Goal: Transaction & Acquisition: Purchase product/service

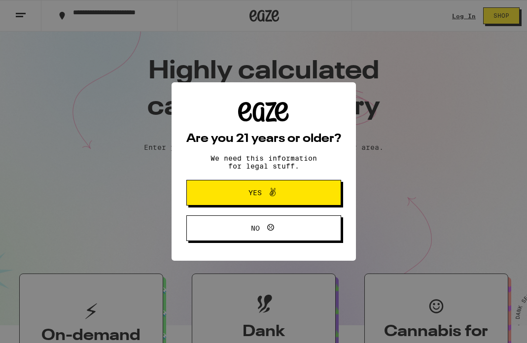
click at [215, 201] on button "Yes" at bounding box center [263, 193] width 155 height 26
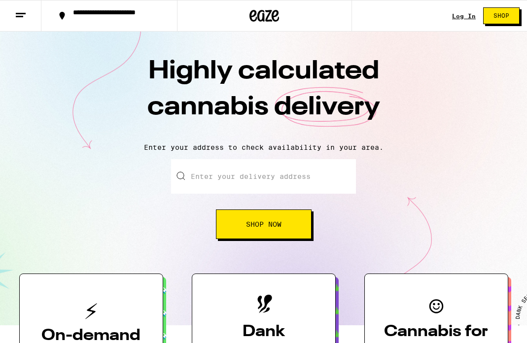
click at [99, 24] on button "**********" at bounding box center [109, 16] width 136 height 32
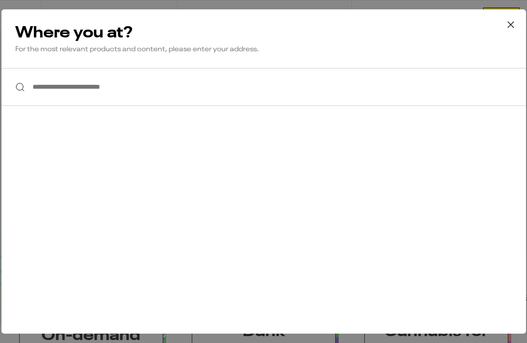
click at [107, 95] on input "**********" at bounding box center [263, 87] width 525 height 38
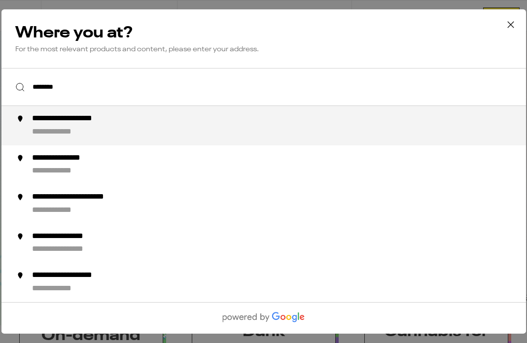
click at [68, 121] on div "**********" at bounding box center [83, 119] width 102 height 10
type input "**********"
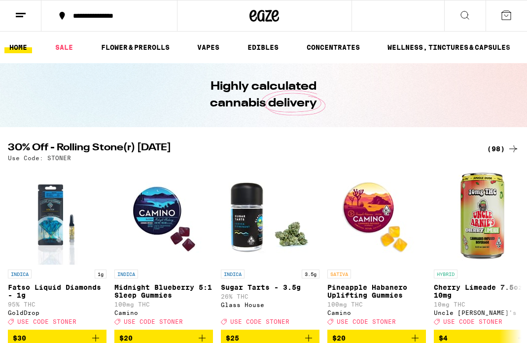
click at [493, 148] on div "(98)" at bounding box center [503, 149] width 32 height 12
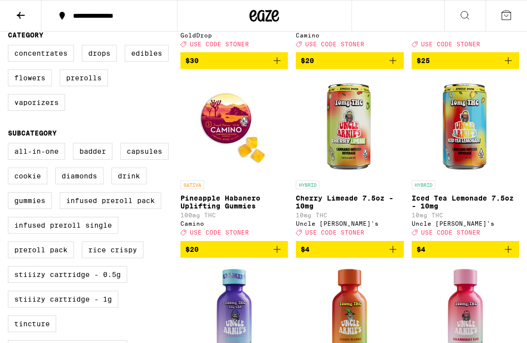
scroll to position [223, 0]
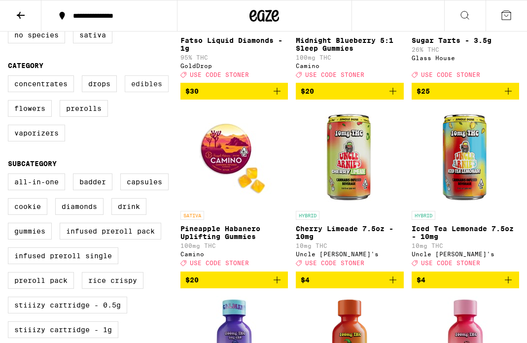
click at [149, 92] on label "Edibles" at bounding box center [147, 83] width 44 height 17
click at [10, 77] on input "Edibles" at bounding box center [10, 77] width 0 height 0
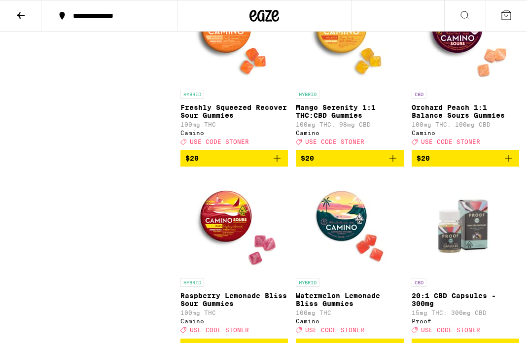
scroll to position [1667, 0]
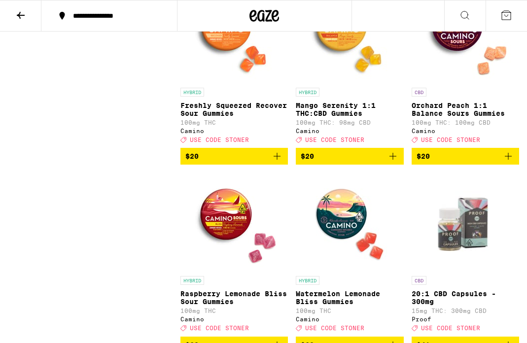
click at [395, 162] on icon "Add to bag" at bounding box center [393, 156] width 12 height 12
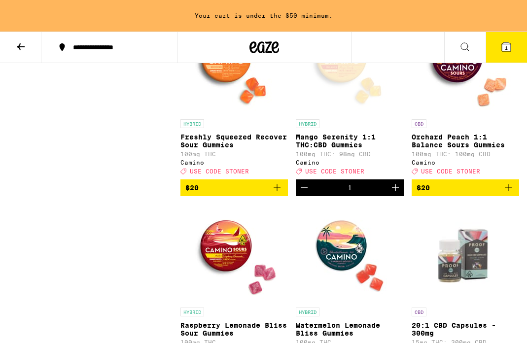
scroll to position [1698, 0]
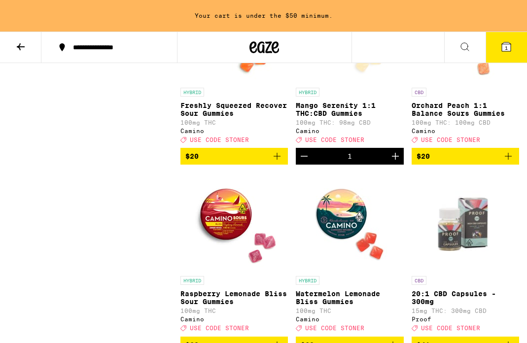
click at [507, 160] on icon "Add to bag" at bounding box center [508, 156] width 7 height 7
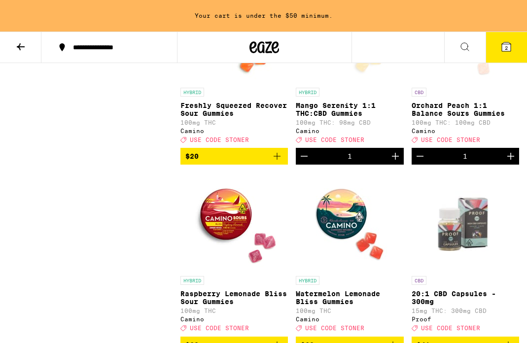
click at [507, 162] on icon "Increment" at bounding box center [511, 156] width 12 height 12
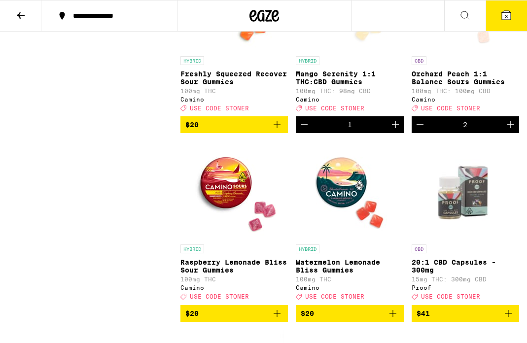
scroll to position [1667, 0]
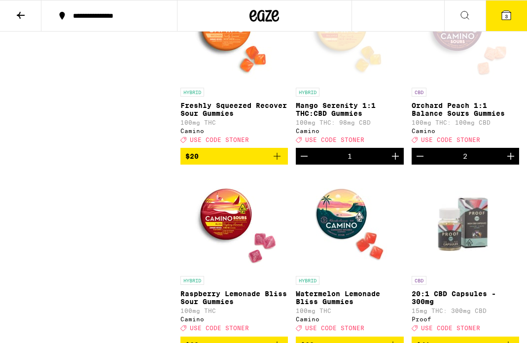
click at [398, 162] on icon "Increment" at bounding box center [396, 156] width 12 height 12
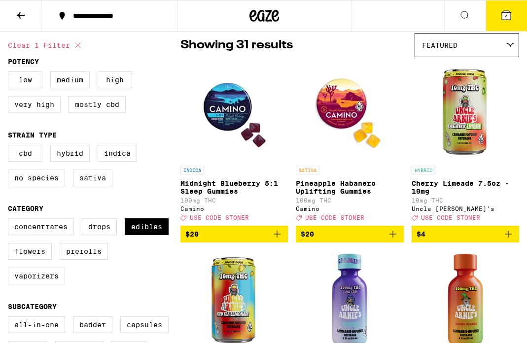
scroll to position [92, 0]
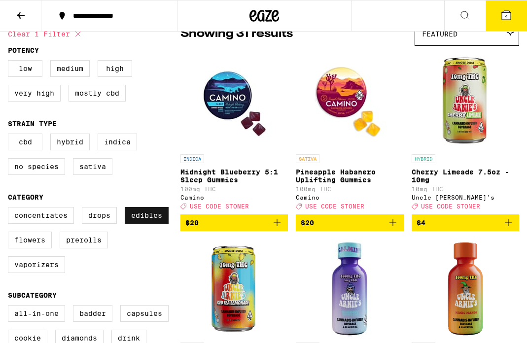
click at [141, 219] on label "Edibles" at bounding box center [147, 215] width 44 height 17
click at [10, 209] on input "Edibles" at bounding box center [10, 209] width 0 height 0
checkbox input "false"
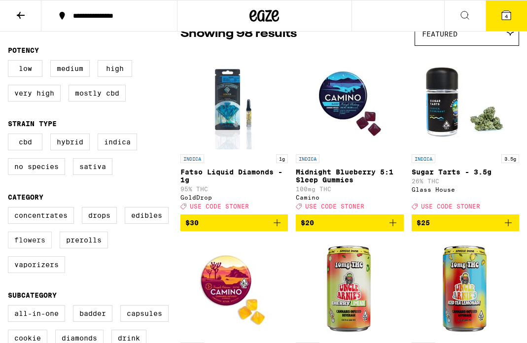
click at [37, 248] on label "Flowers" at bounding box center [30, 240] width 44 height 17
click at [10, 209] on input "Flowers" at bounding box center [10, 209] width 0 height 0
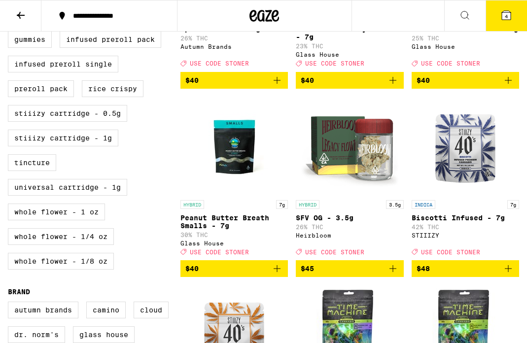
scroll to position [416, 0]
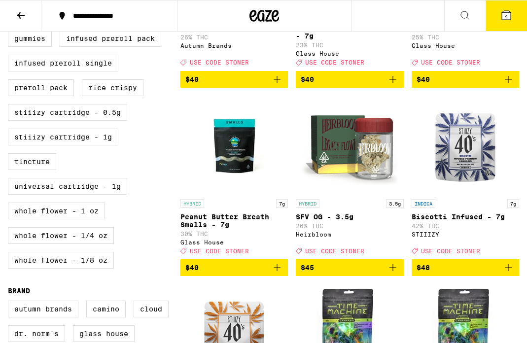
click at [277, 274] on icon "Add to bag" at bounding box center [277, 268] width 12 height 12
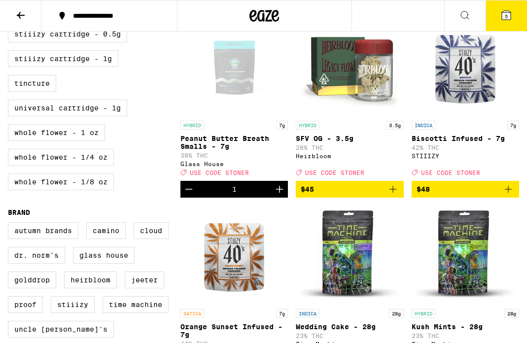
scroll to position [512, 0]
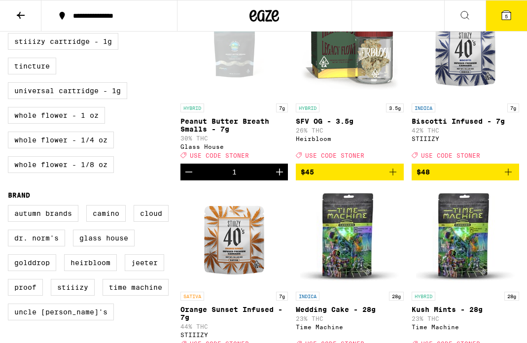
click at [509, 176] on icon "Add to bag" at bounding box center [508, 172] width 7 height 7
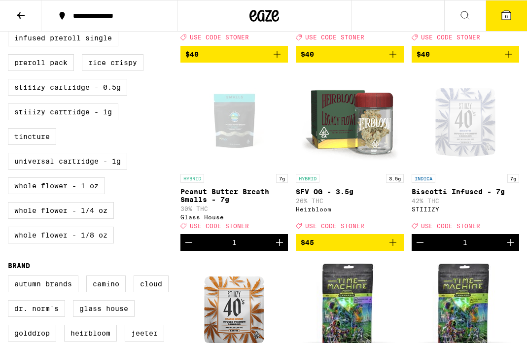
scroll to position [440, 0]
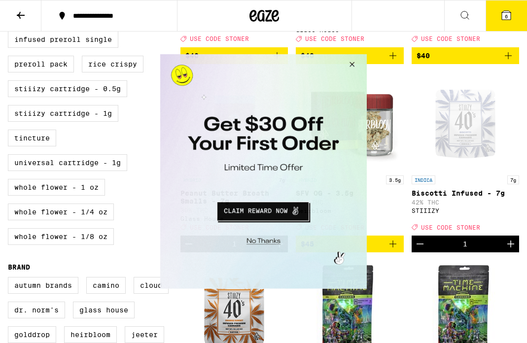
click at [355, 62] on button "Close Modal" at bounding box center [350, 66] width 27 height 24
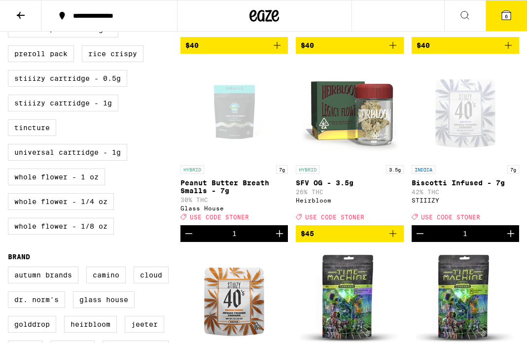
scroll to position [467, 0]
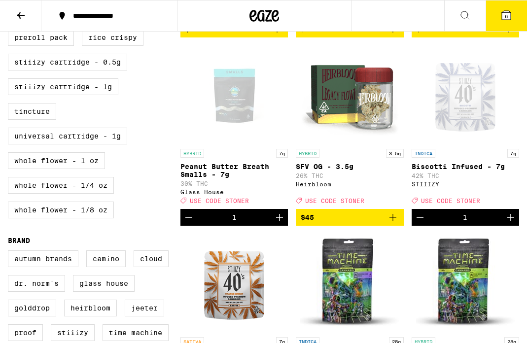
click at [508, 223] on icon "Increment" at bounding box center [511, 218] width 12 height 12
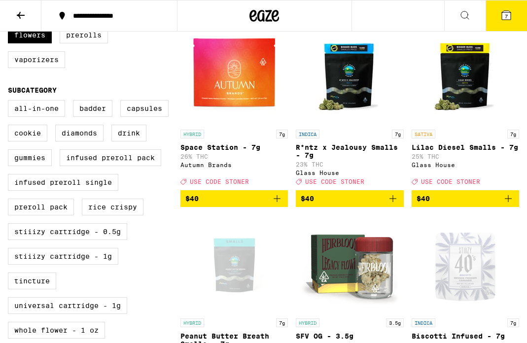
scroll to position [296, 0]
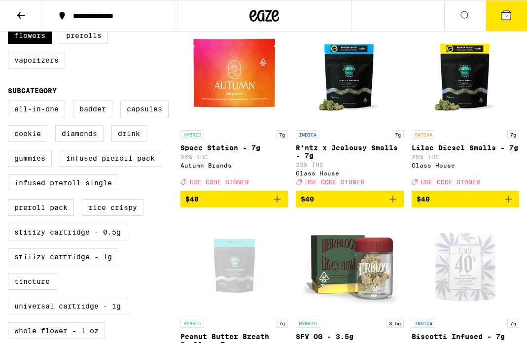
click at [235, 152] on p "Space Station - 7g" at bounding box center [235, 148] width 108 height 8
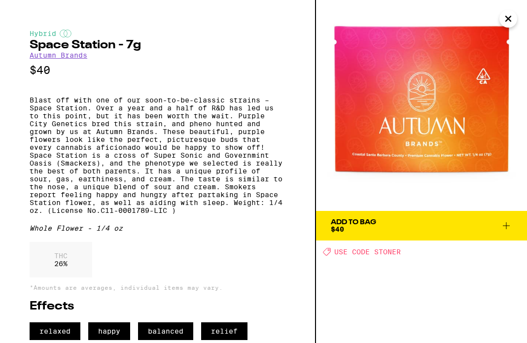
click at [505, 226] on icon at bounding box center [507, 226] width 12 height 12
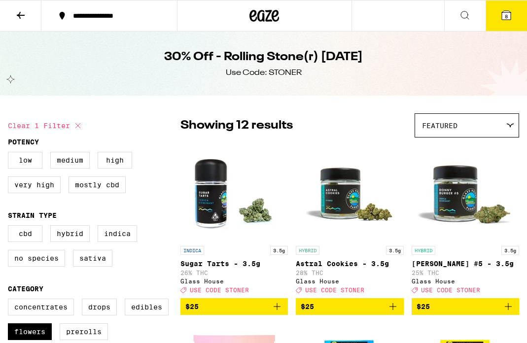
click at [79, 127] on icon at bounding box center [78, 126] width 12 height 12
checkbox input "false"
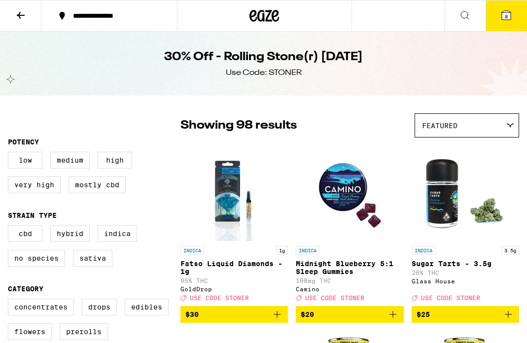
click at [19, 22] on button at bounding box center [20, 15] width 41 height 31
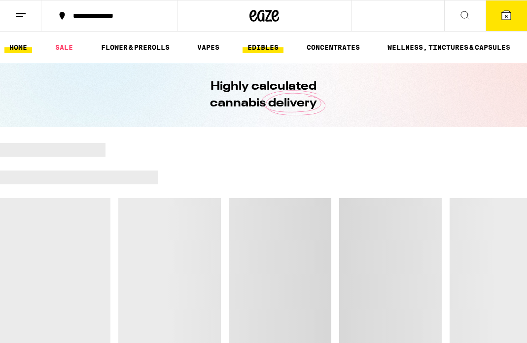
click at [270, 50] on link "EDIBLES" at bounding box center [263, 47] width 41 height 12
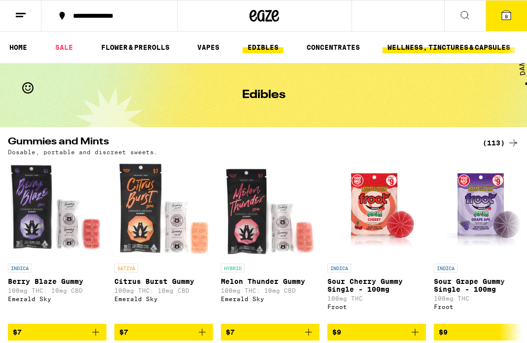
click at [405, 50] on link "WELLNESS, TINCTURES & CAPSULES" at bounding box center [449, 47] width 133 height 12
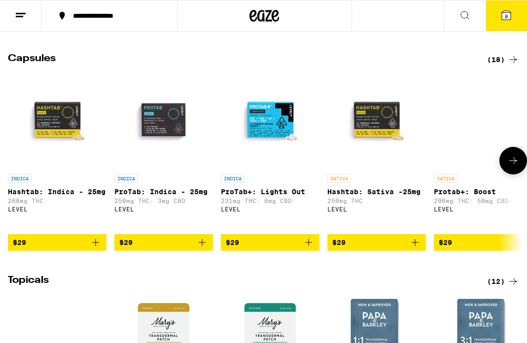
scroll to position [535, 0]
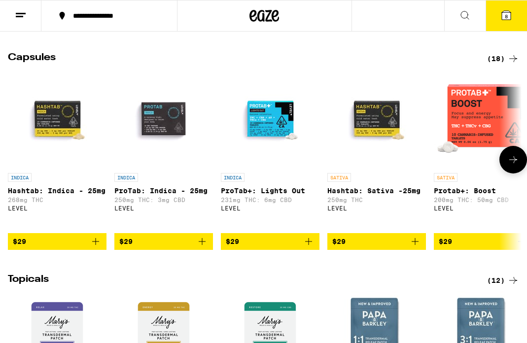
click at [202, 248] on icon "Add to bag" at bounding box center [202, 242] width 12 height 12
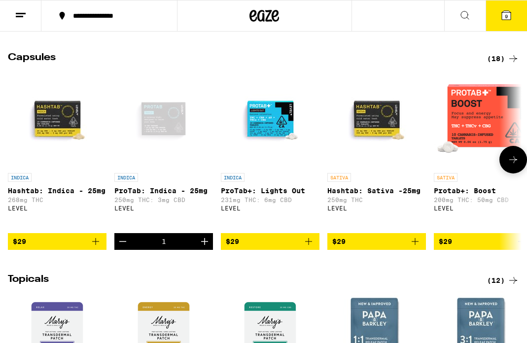
click at [96, 248] on icon "Add to bag" at bounding box center [96, 242] width 12 height 12
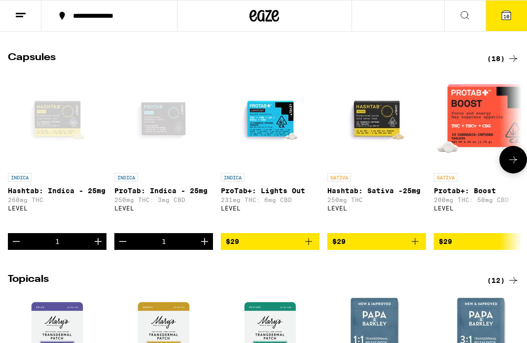
click at [511, 166] on icon at bounding box center [514, 160] width 12 height 12
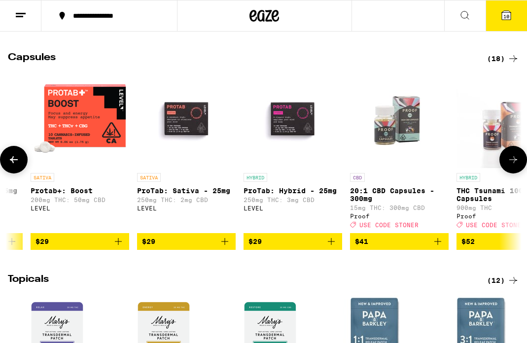
scroll to position [0, 404]
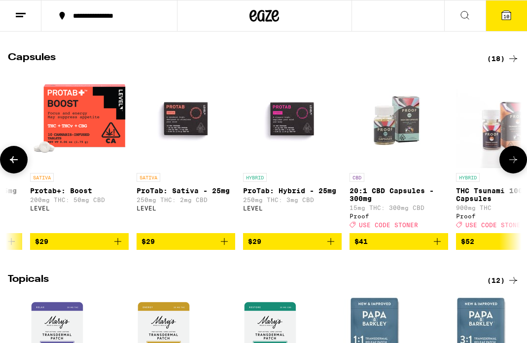
click at [334, 248] on icon "Add to bag" at bounding box center [331, 242] width 12 height 12
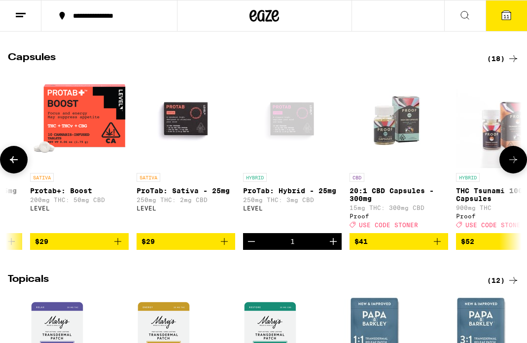
click at [517, 166] on icon at bounding box center [514, 160] width 12 height 12
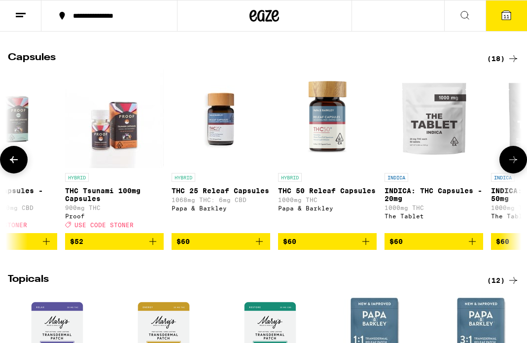
scroll to position [0, 808]
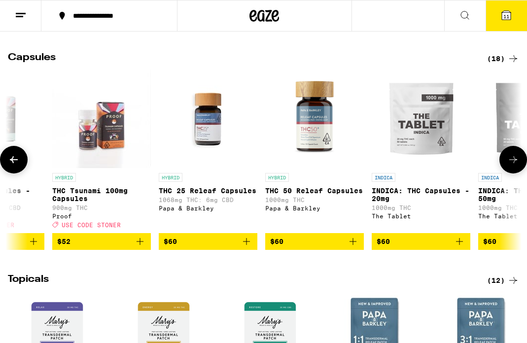
click at [517, 166] on icon at bounding box center [514, 160] width 12 height 12
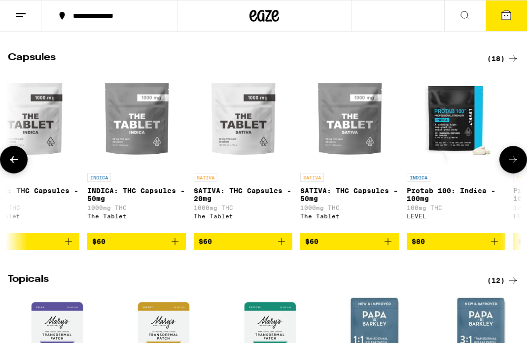
scroll to position [0, 1212]
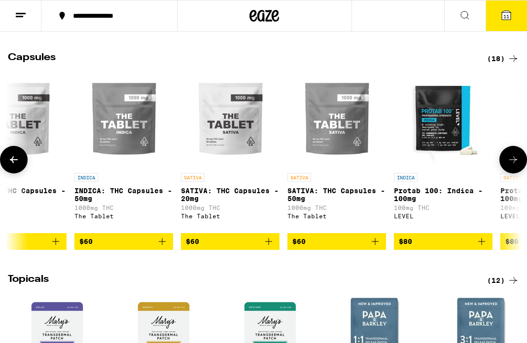
click at [517, 166] on icon at bounding box center [514, 160] width 12 height 12
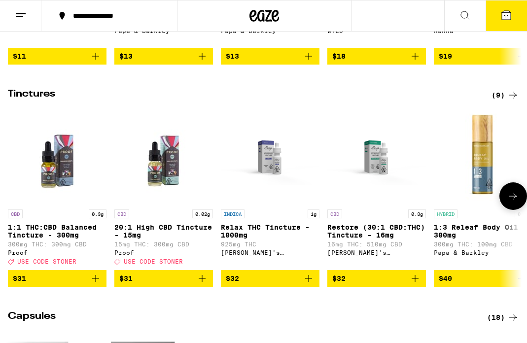
scroll to position [278, 0]
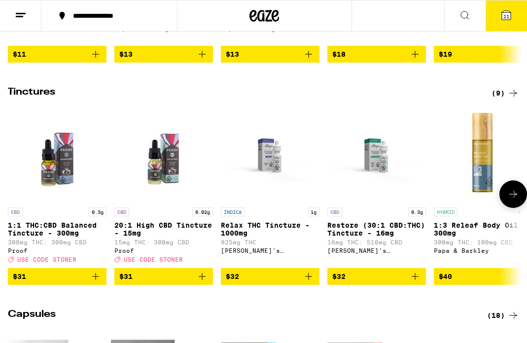
click at [513, 200] on icon at bounding box center [514, 194] width 12 height 12
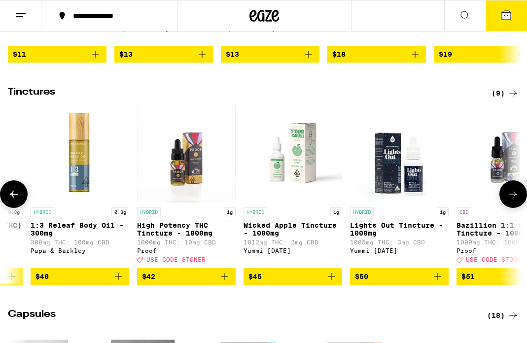
scroll to position [0, 404]
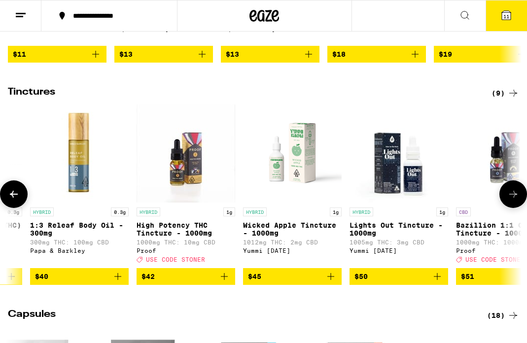
click at [513, 200] on icon at bounding box center [514, 194] width 12 height 12
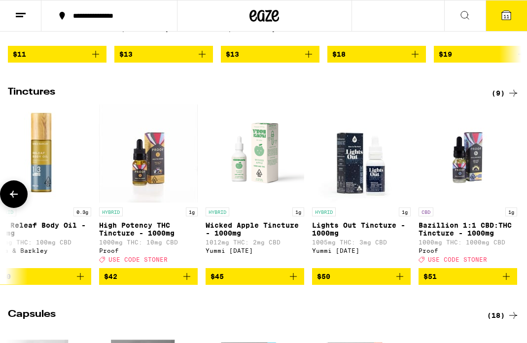
scroll to position [0, 447]
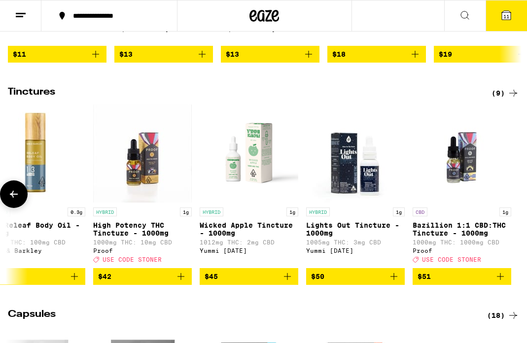
click at [14, 200] on icon at bounding box center [14, 194] width 12 height 12
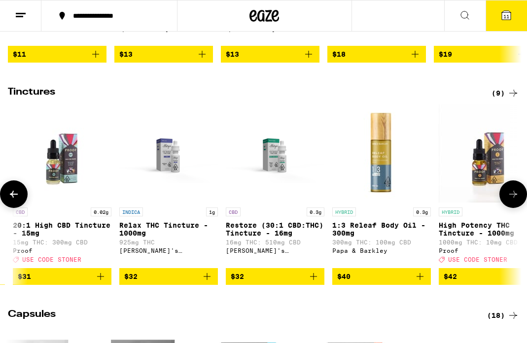
scroll to position [0, 43]
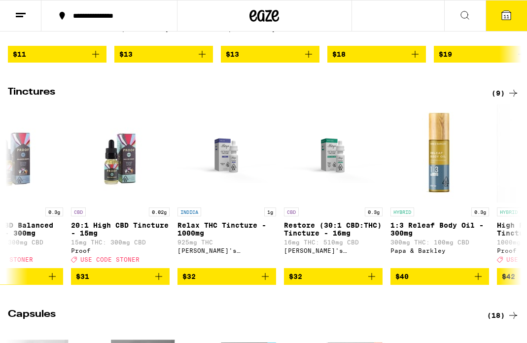
click at [21, 21] on button at bounding box center [20, 15] width 41 height 31
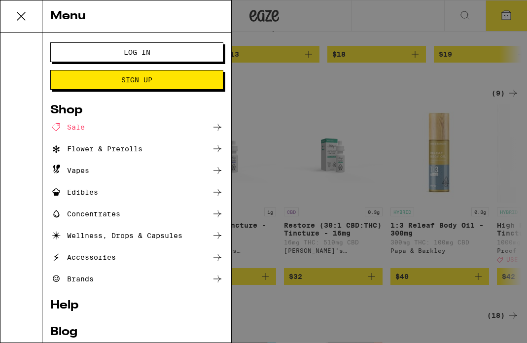
click at [304, 93] on div "Menu Log In Sign Up Shop Sale Flower & Prerolls Vapes Edibles Concentrates Well…" at bounding box center [263, 171] width 527 height 343
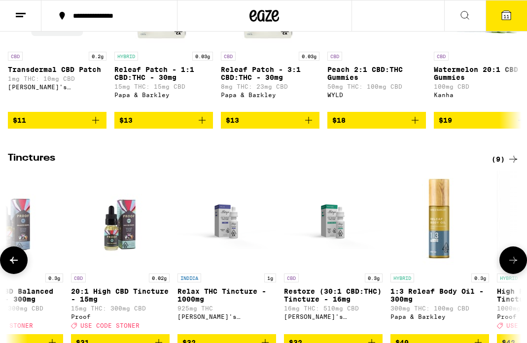
scroll to position [0, 0]
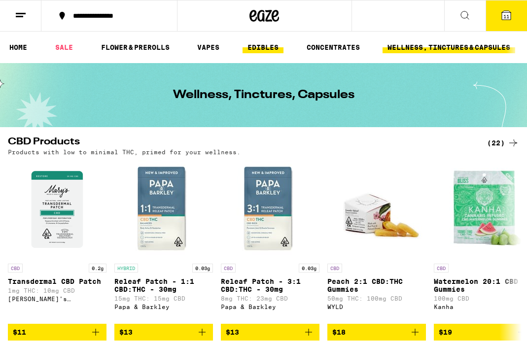
click at [266, 50] on link "EDIBLES" at bounding box center [263, 47] width 41 height 12
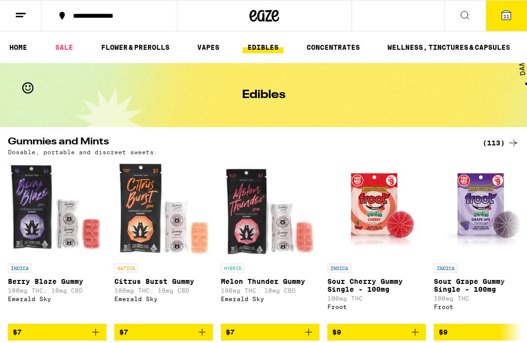
click at [501, 141] on div "(113)" at bounding box center [501, 143] width 37 height 12
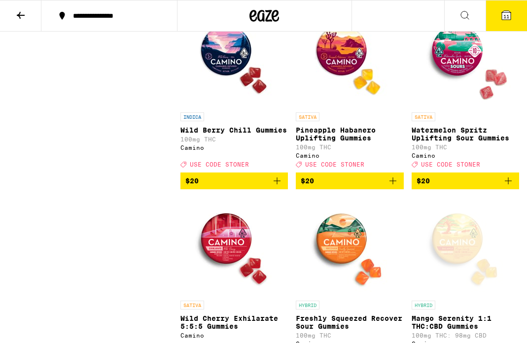
scroll to position [4057, 0]
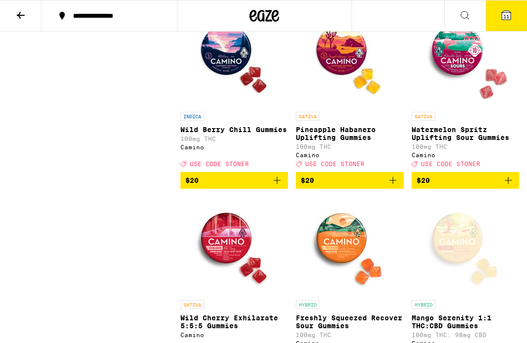
click at [392, 186] on icon "Add to bag" at bounding box center [393, 181] width 12 height 12
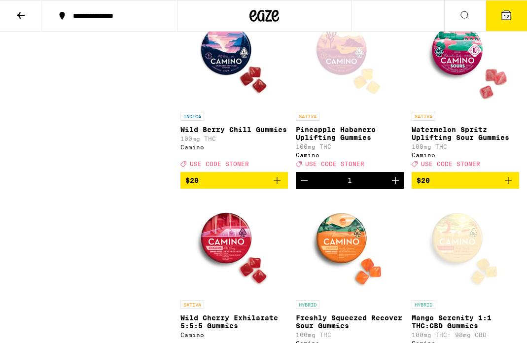
click at [511, 186] on icon "Add to bag" at bounding box center [509, 181] width 12 height 12
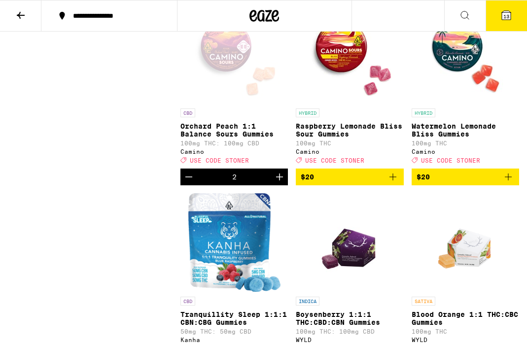
scroll to position [4440, 0]
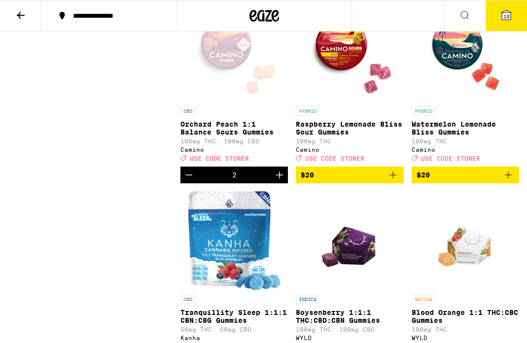
click at [361, 181] on span "$20" at bounding box center [350, 175] width 98 height 12
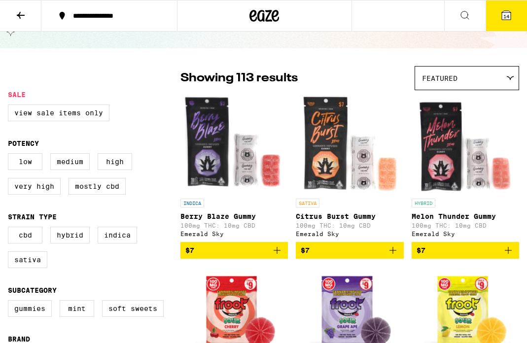
scroll to position [0, 0]
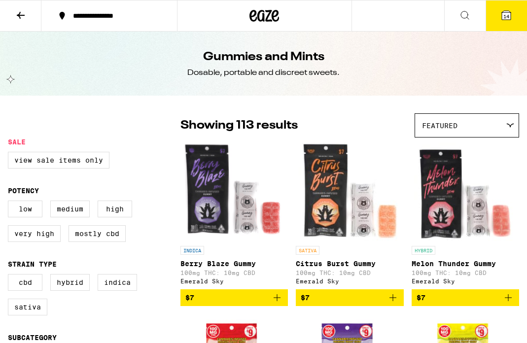
click at [15, 13] on icon at bounding box center [21, 15] width 12 height 12
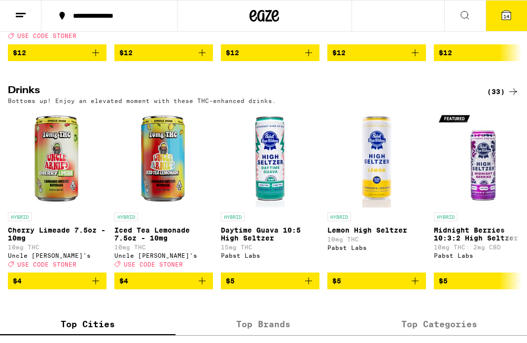
scroll to position [509, 0]
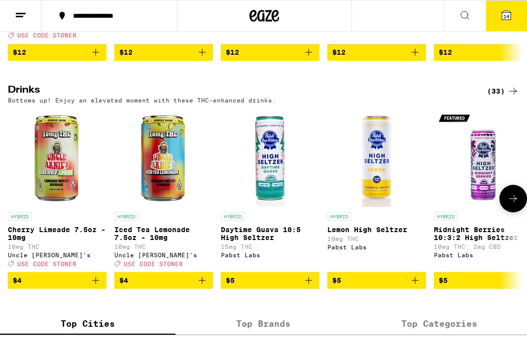
click at [205, 287] on icon "Add to bag" at bounding box center [202, 281] width 12 height 12
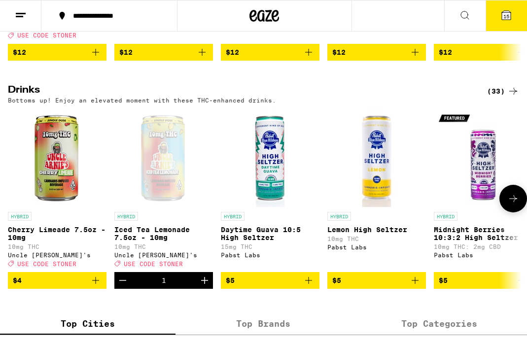
click at [205, 284] on icon "Increment" at bounding box center [204, 280] width 7 height 7
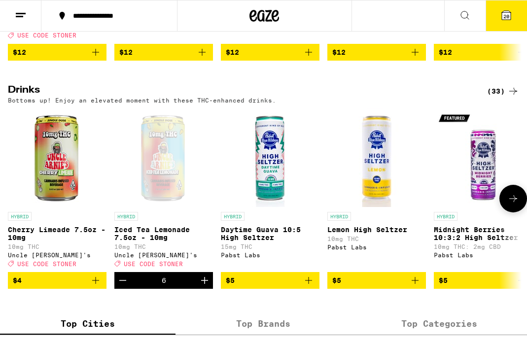
click at [205, 284] on icon "Increment" at bounding box center [204, 280] width 7 height 7
click at [501, 97] on div "(33)" at bounding box center [503, 91] width 32 height 12
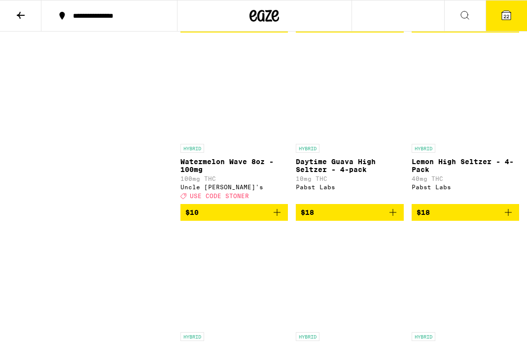
scroll to position [1558, 0]
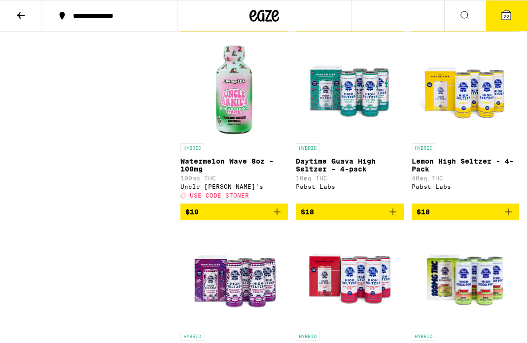
click at [480, 218] on span "$18" at bounding box center [466, 212] width 98 height 12
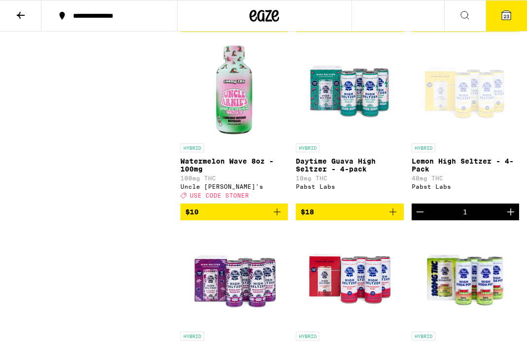
click at [504, 12] on icon at bounding box center [506, 15] width 9 height 9
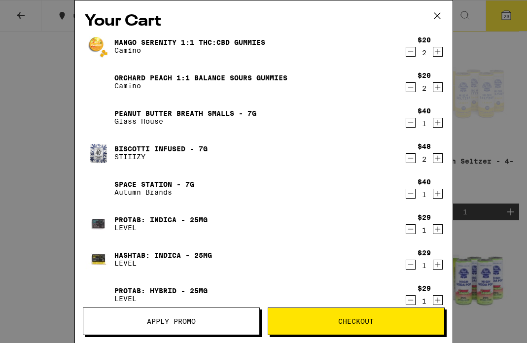
click at [181, 148] on link "Biscotti Infused - 7g" at bounding box center [160, 149] width 93 height 8
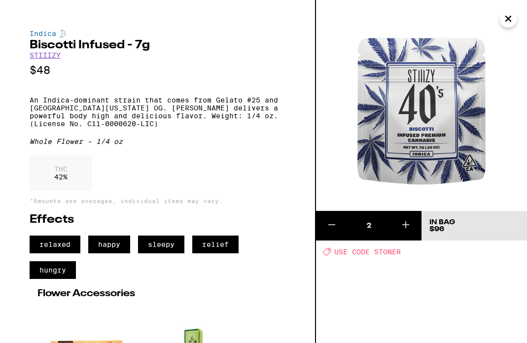
click at [332, 229] on icon at bounding box center [332, 225] width 12 height 12
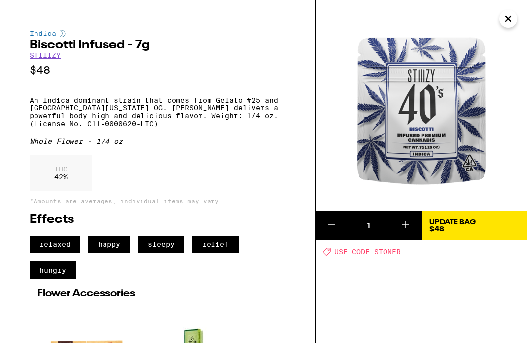
click at [505, 24] on icon "Close" at bounding box center [509, 18] width 12 height 15
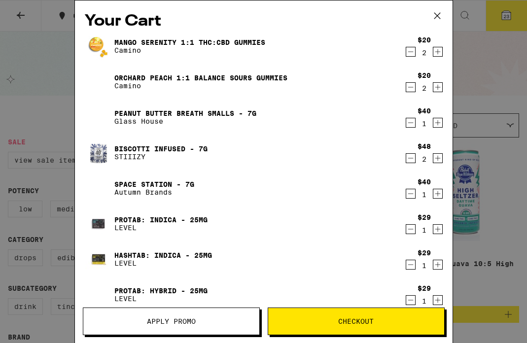
click at [441, 14] on icon at bounding box center [437, 15] width 15 height 15
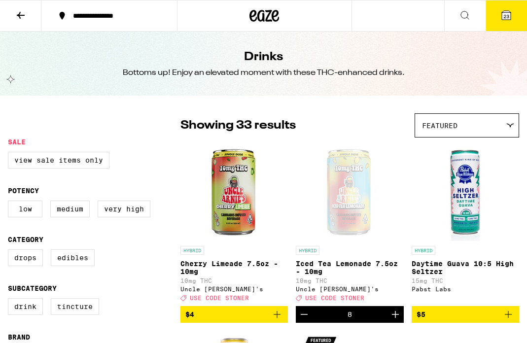
click at [19, 17] on icon at bounding box center [21, 15] width 12 height 12
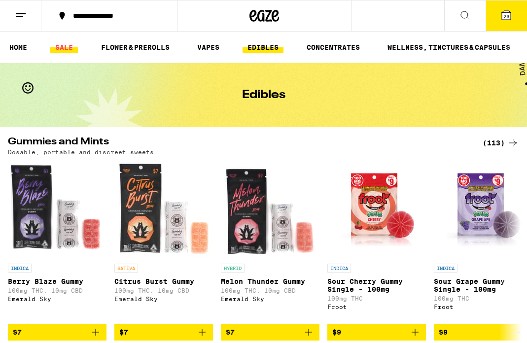
click at [73, 49] on link "SALE" at bounding box center [64, 47] width 28 height 12
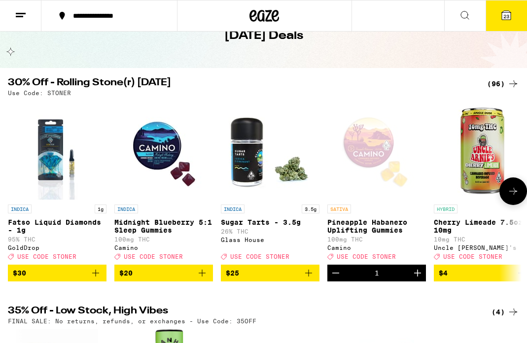
scroll to position [41, 0]
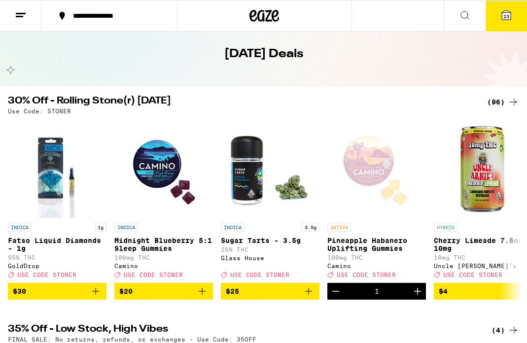
click at [493, 103] on div "(96)" at bounding box center [503, 102] width 32 height 12
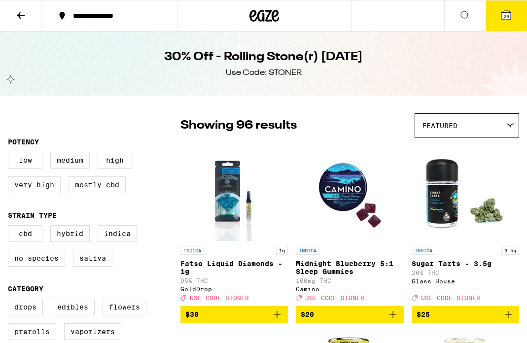
click at [46, 336] on label "Prerolls" at bounding box center [32, 332] width 48 height 17
click at [10, 301] on input "Prerolls" at bounding box center [10, 300] width 0 height 0
checkbox input "true"
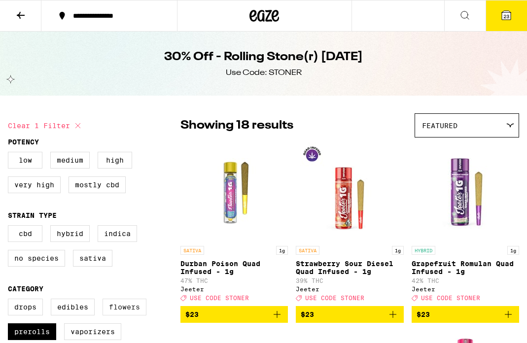
click at [107, 312] on label "Flowers" at bounding box center [125, 307] width 44 height 17
click at [10, 301] on input "Flowers" at bounding box center [10, 300] width 0 height 0
checkbox input "true"
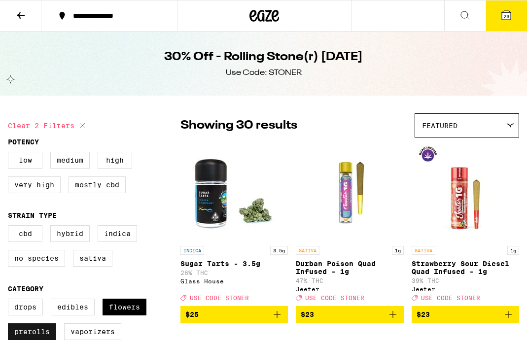
click at [44, 340] on label "Prerolls" at bounding box center [32, 332] width 48 height 17
click at [10, 301] on input "Prerolls" at bounding box center [10, 300] width 0 height 0
checkbox input "false"
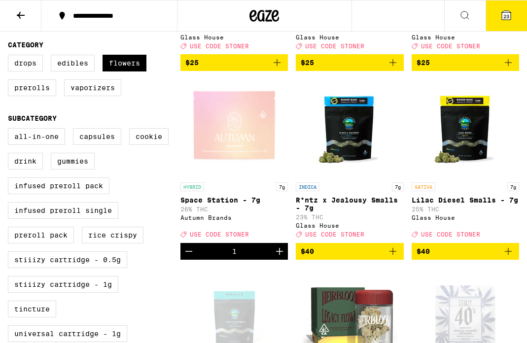
scroll to position [235, 0]
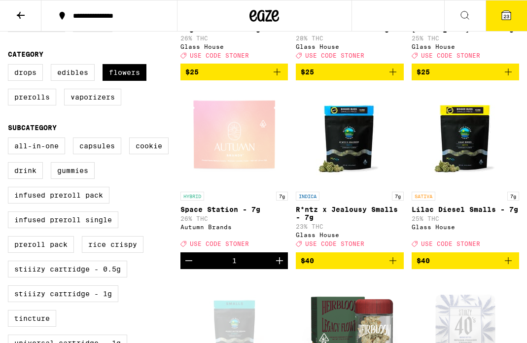
click at [393, 267] on icon "Add to bag" at bounding box center [393, 261] width 12 height 12
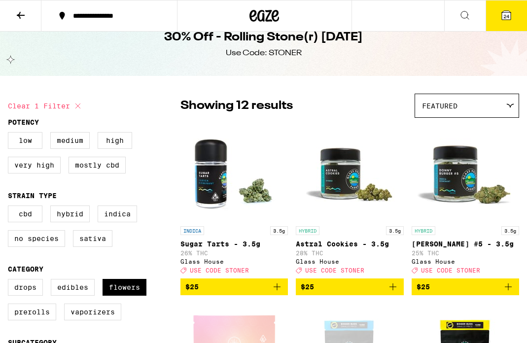
scroll to position [0, 0]
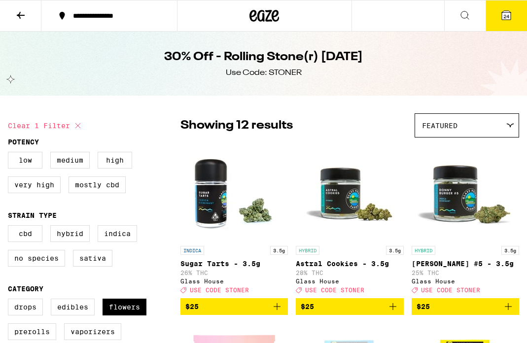
click at [502, 18] on icon at bounding box center [506, 15] width 9 height 9
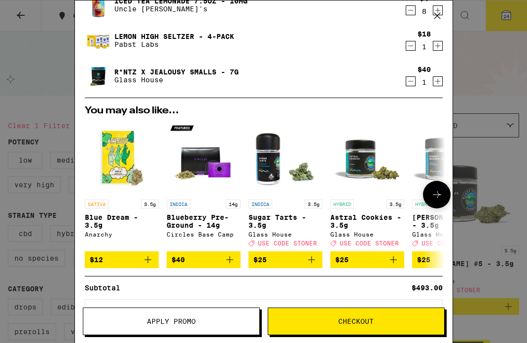
scroll to position [479, 0]
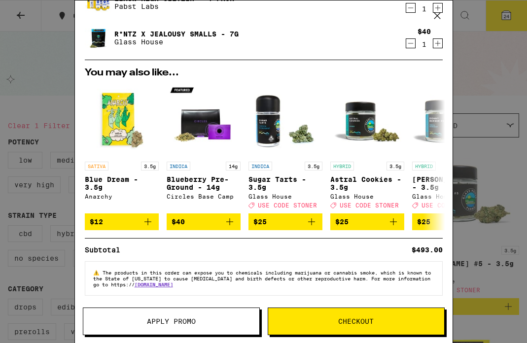
click at [439, 16] on icon at bounding box center [437, 15] width 15 height 15
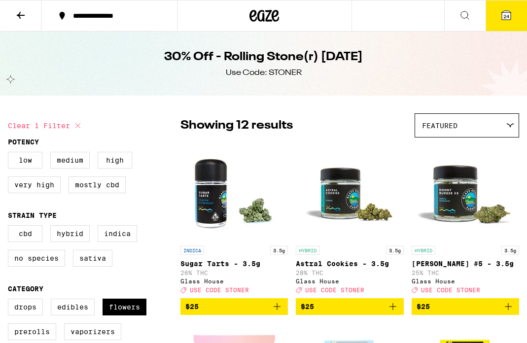
click at [25, 21] on button at bounding box center [20, 15] width 41 height 31
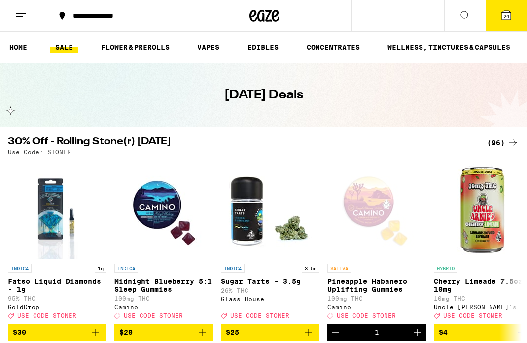
click at [25, 18] on icon at bounding box center [21, 15] width 12 height 12
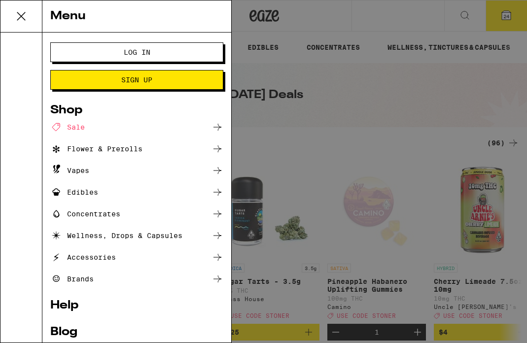
click at [83, 48] on button "Log In" at bounding box center [136, 52] width 173 height 20
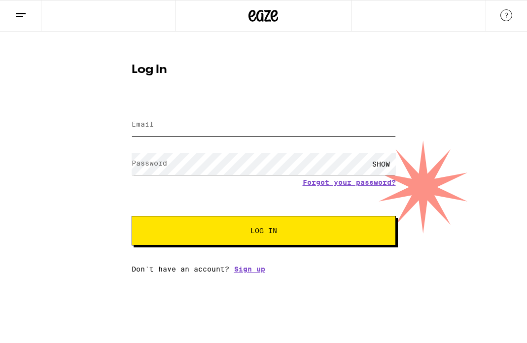
click at [164, 125] on input "Email" at bounding box center [264, 125] width 264 height 22
type input "[PERSON_NAME][EMAIL_ADDRESS][DOMAIN_NAME]"
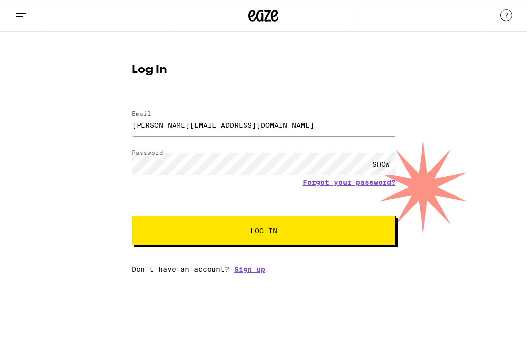
click at [212, 234] on span "Log In" at bounding box center [264, 230] width 184 height 7
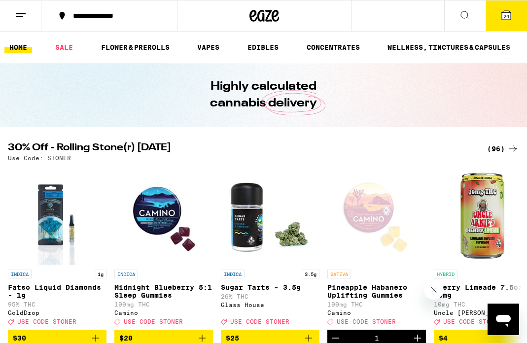
click at [506, 15] on span "24" at bounding box center [507, 16] width 6 height 6
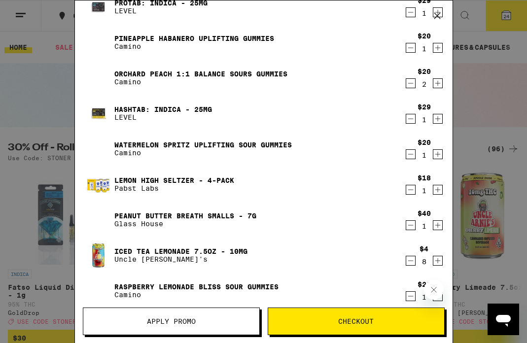
scroll to position [81, 0]
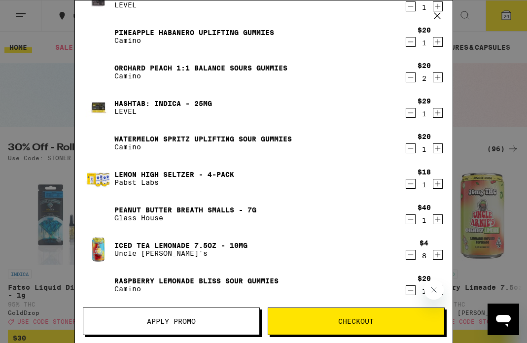
click at [412, 186] on icon "Decrement" at bounding box center [410, 184] width 9 height 12
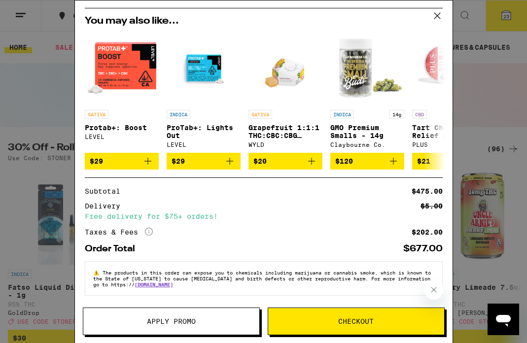
scroll to position [494, 0]
click at [216, 314] on button "Apply Promo" at bounding box center [171, 322] width 177 height 28
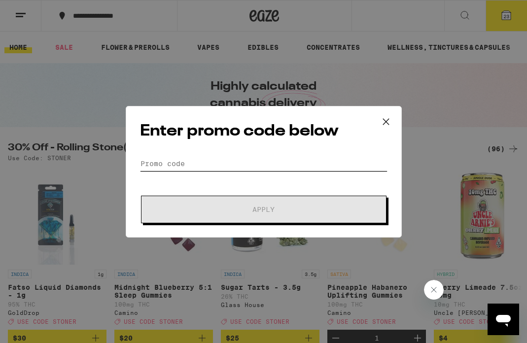
click at [256, 165] on input "Promo Code" at bounding box center [264, 163] width 248 height 15
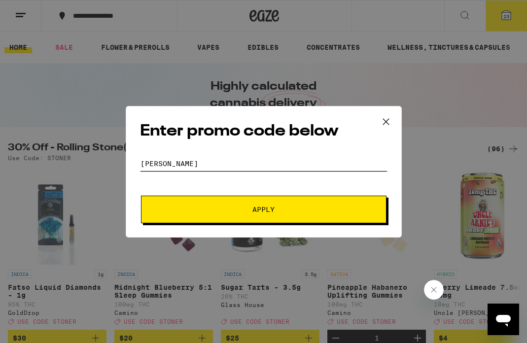
type input "[PERSON_NAME]"
click at [252, 219] on button "Apply" at bounding box center [264, 210] width 246 height 28
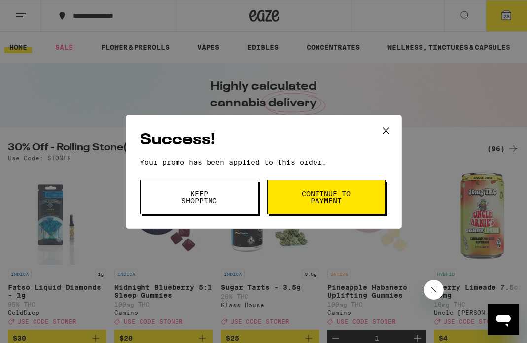
click at [294, 210] on button "Continue to payment" at bounding box center [326, 197] width 118 height 35
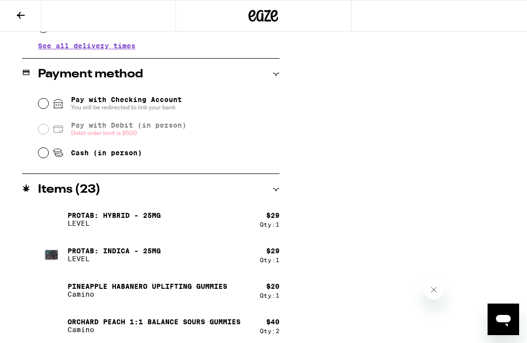
scroll to position [400, 0]
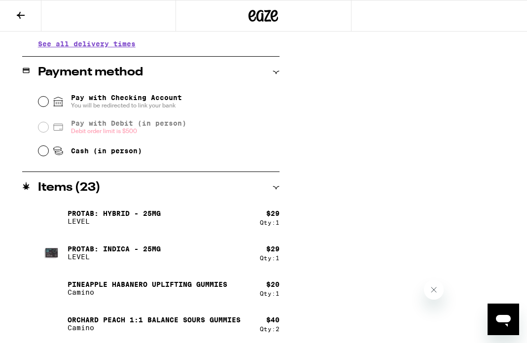
click at [127, 152] on span "Cash (in person)" at bounding box center [106, 151] width 71 height 8
click at [48, 152] on input "Cash (in person)" at bounding box center [43, 151] width 10 height 10
radio input "true"
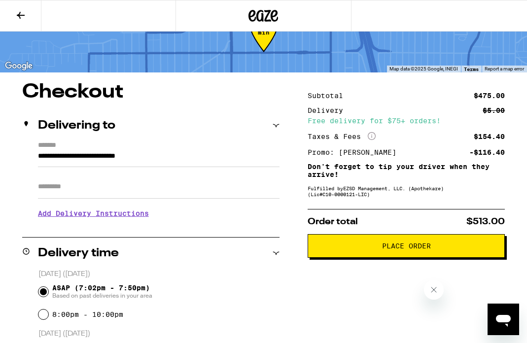
scroll to position [37, 0]
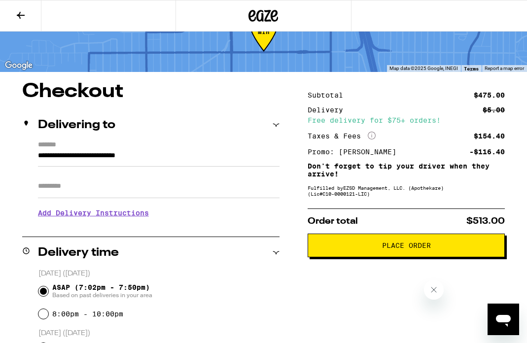
click at [344, 253] on button "Place Order" at bounding box center [406, 246] width 197 height 24
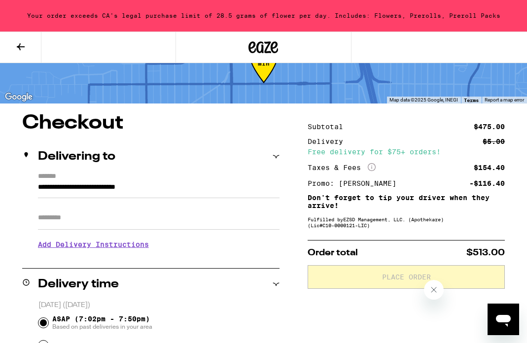
click at [18, 41] on icon at bounding box center [21, 47] width 12 height 12
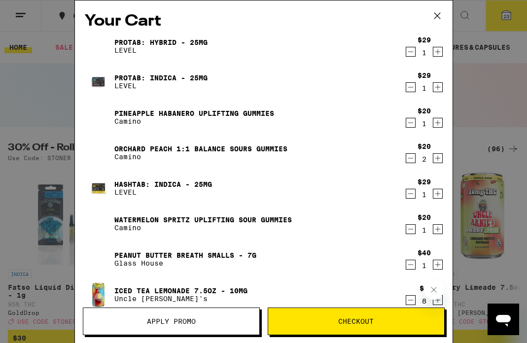
scroll to position [222, 0]
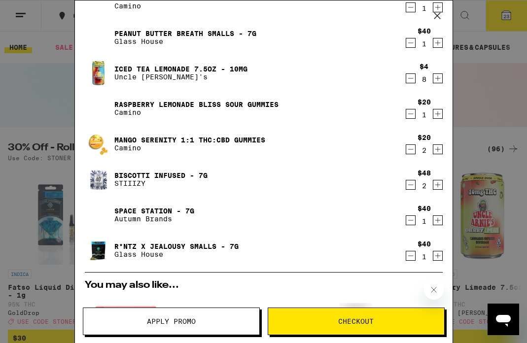
click at [413, 187] on icon "Decrement" at bounding box center [410, 185] width 9 height 12
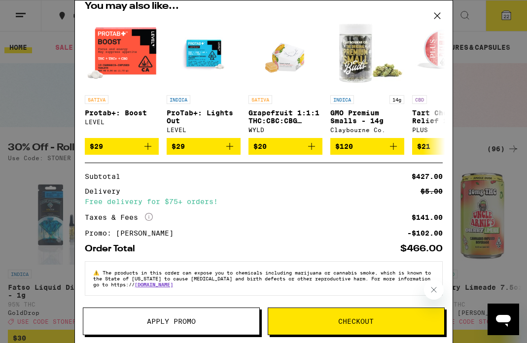
scroll to position [509, 0]
click at [354, 324] on span "Checkout" at bounding box center [356, 321] width 36 height 7
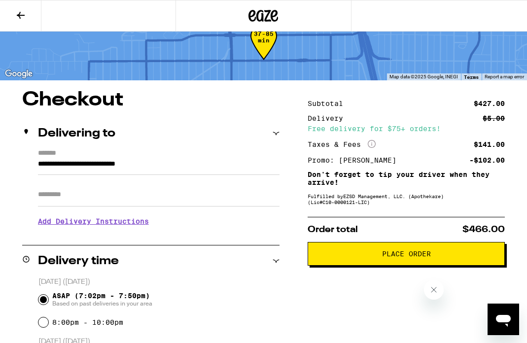
scroll to position [36, 0]
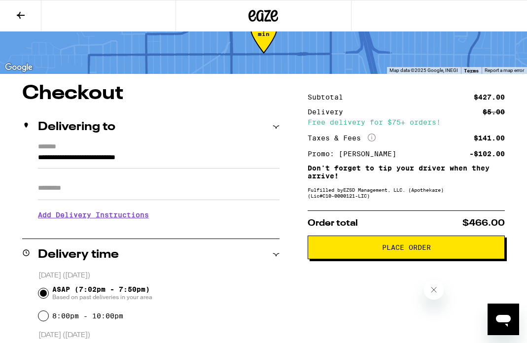
click at [347, 246] on button "Place Order" at bounding box center [406, 248] width 197 height 24
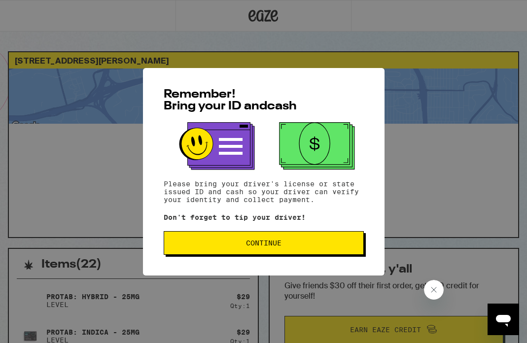
click at [334, 246] on span "Continue" at bounding box center [263, 243] width 183 height 7
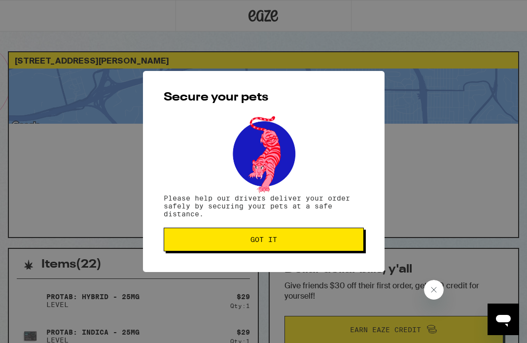
click at [334, 246] on button "Got it" at bounding box center [264, 240] width 200 height 24
